Goal: Find specific page/section: Find specific page/section

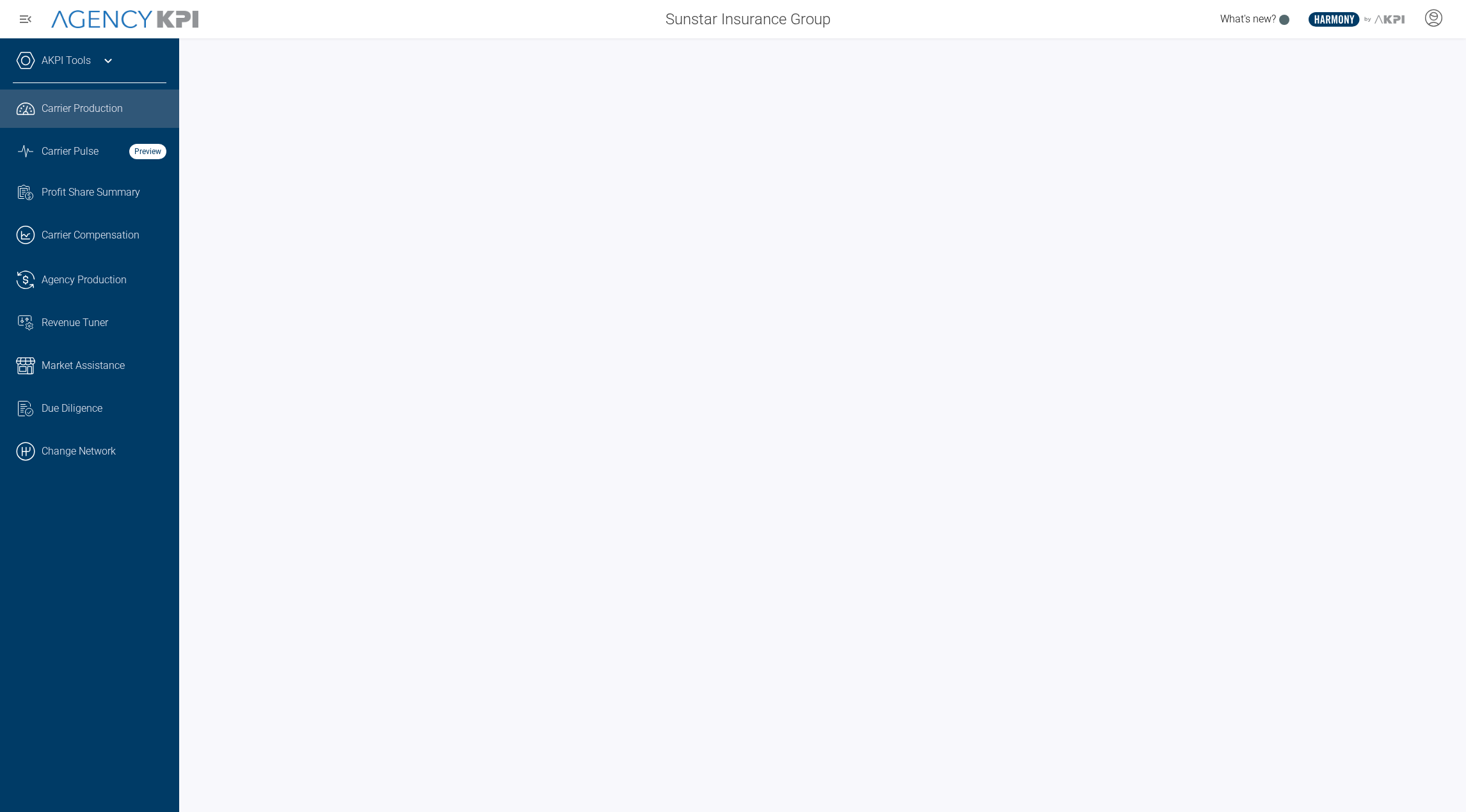
click at [94, 60] on div "AKPI Tools" at bounding box center [90, 67] width 154 height 32
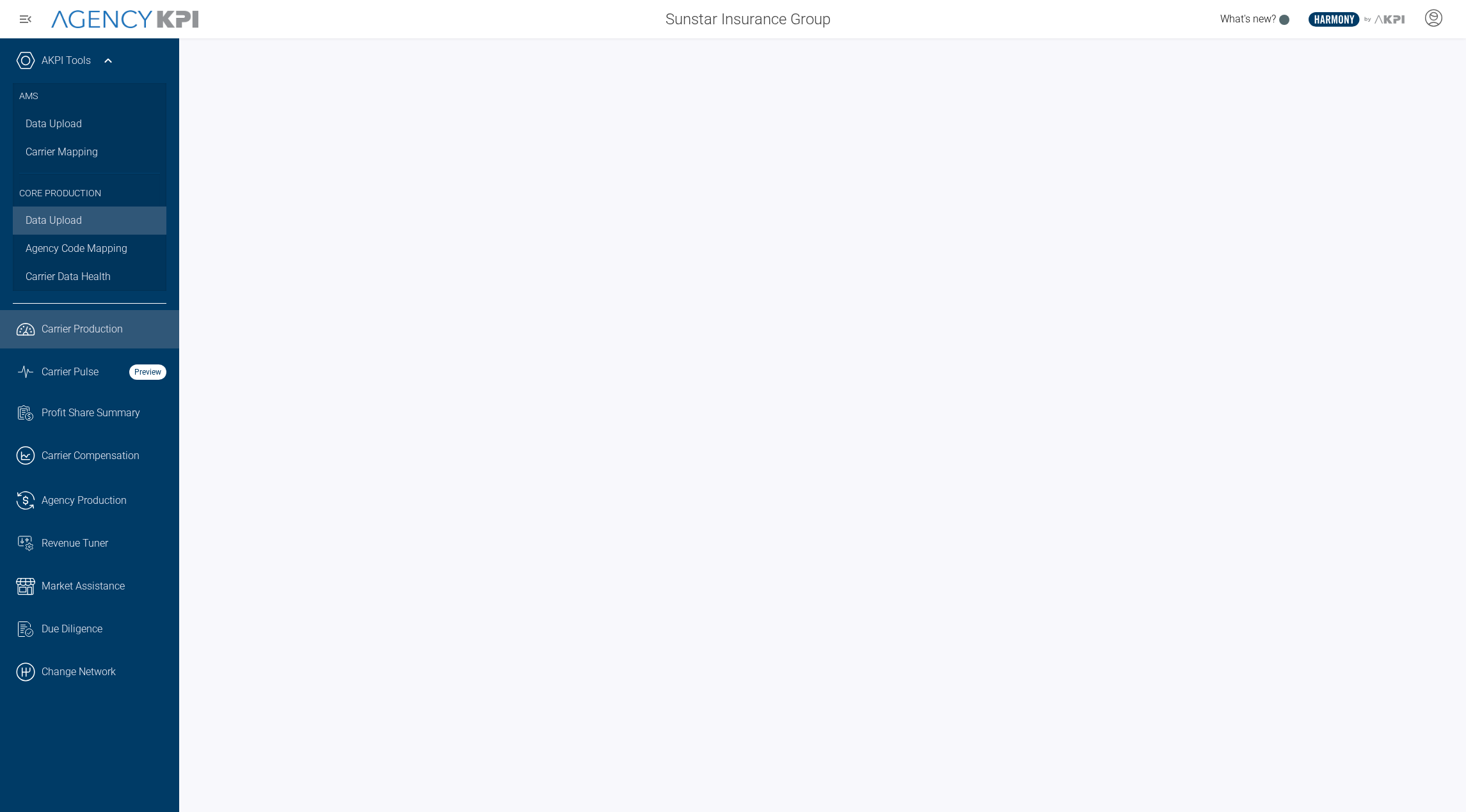
click at [73, 216] on link "Data Upload" at bounding box center [90, 220] width 154 height 28
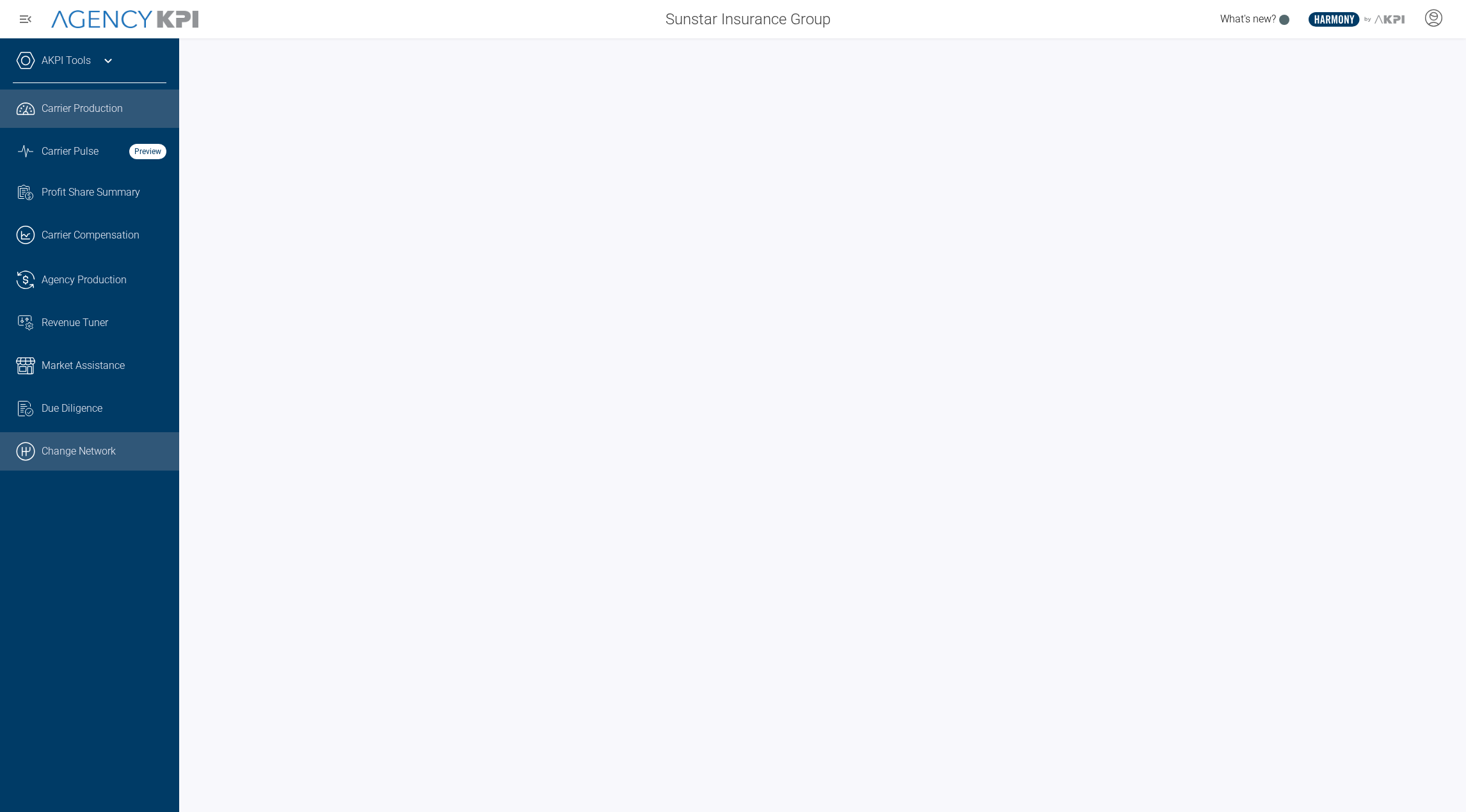
click at [37, 451] on link ".cls-1{fill:none;stroke:#000;stroke-linecap:round;stroke-linejoin:round;stroke-…" at bounding box center [89, 452] width 179 height 38
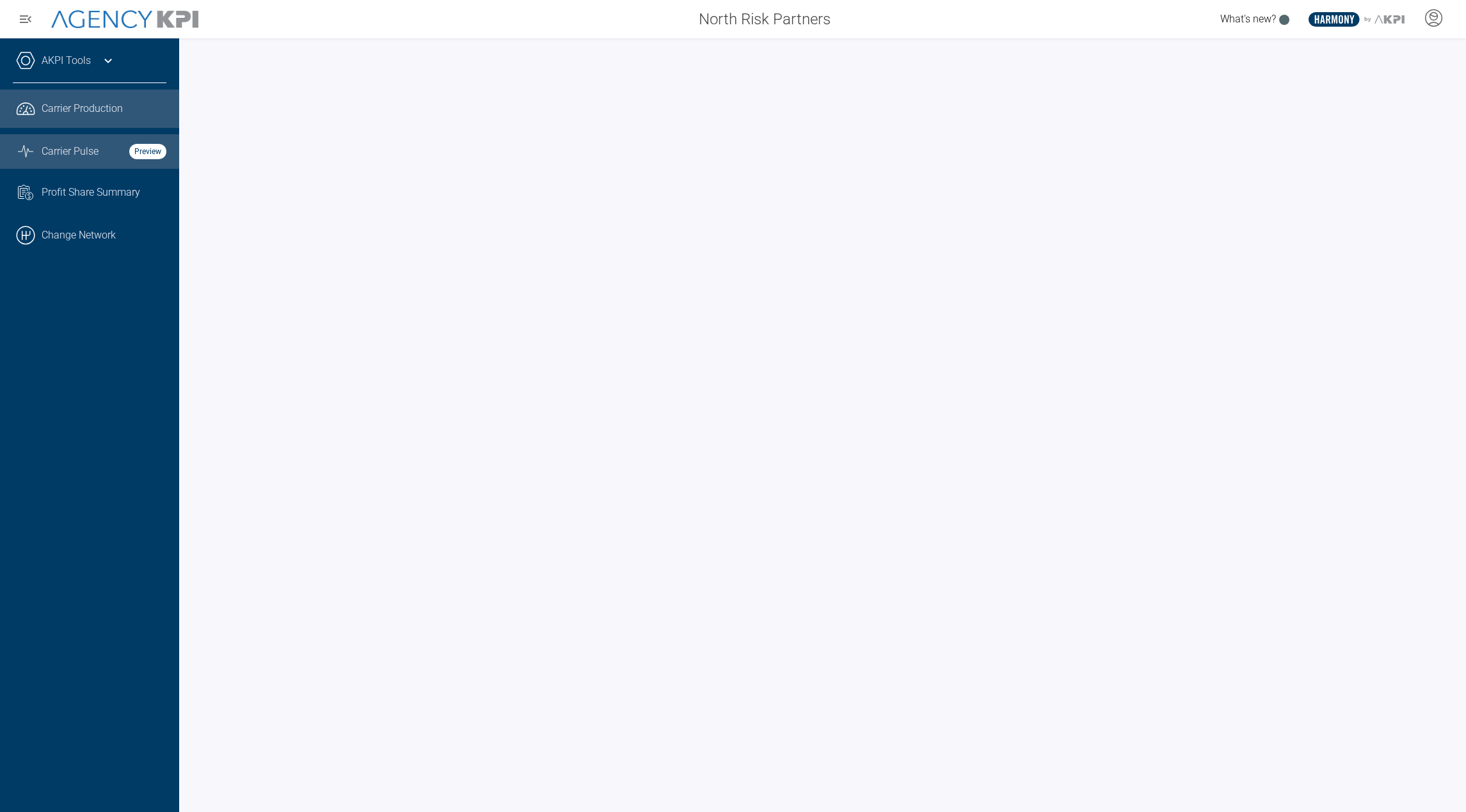
click at [93, 154] on span "Carrier Pulse" at bounding box center [70, 151] width 57 height 16
click at [468, 28] on div "North Risk Partners" at bounding box center [527, 19] width 626 height 26
click at [122, 120] on link ".cls-1{fill:none;stroke:#221f20;stroke-linecap:round;stroke-linejoin:round;stro…" at bounding box center [89, 109] width 179 height 38
